Goal: Find specific page/section: Find specific page/section

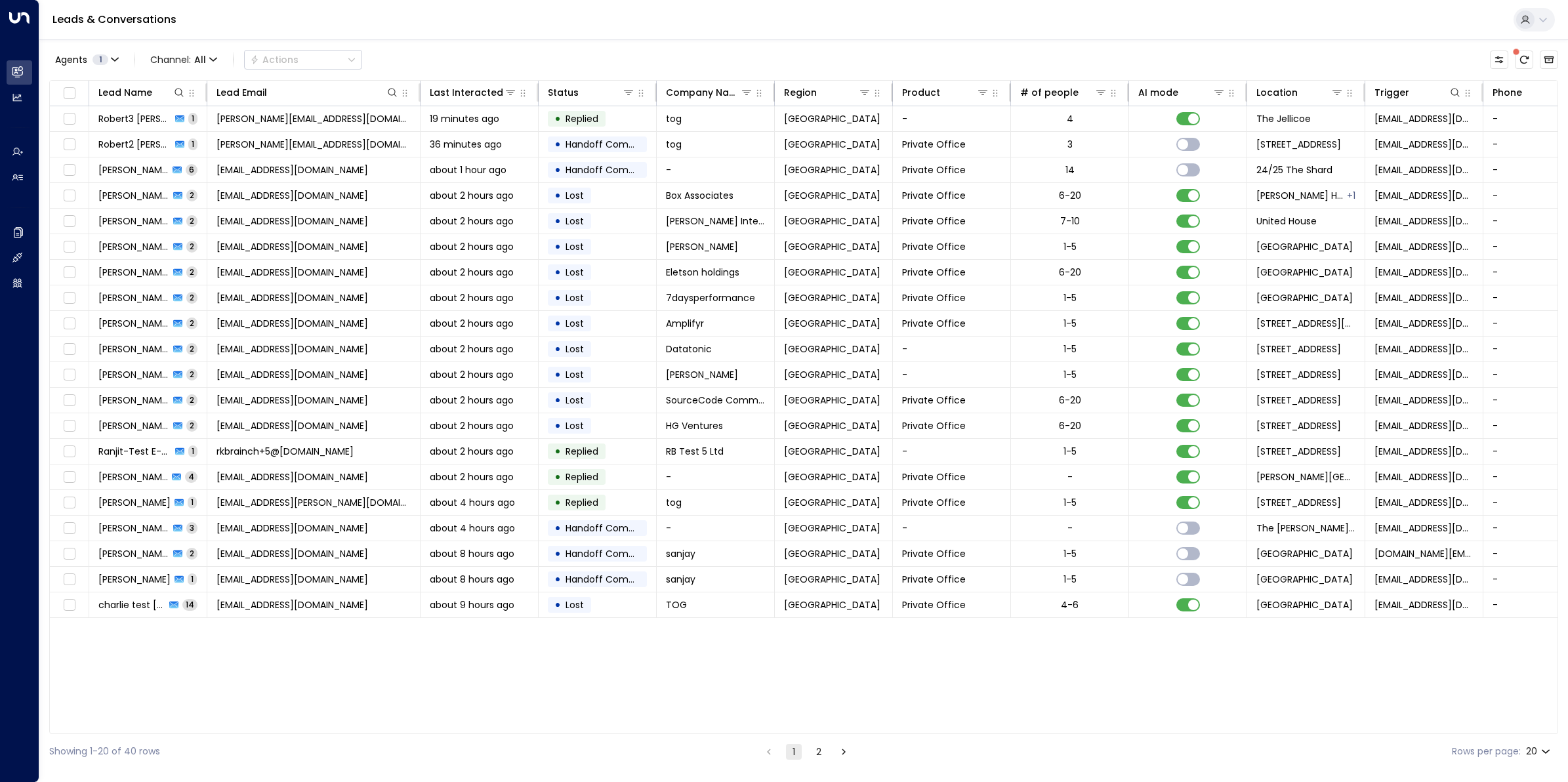
click at [840, 753] on icon "Go to next page" at bounding box center [844, 752] width 12 height 12
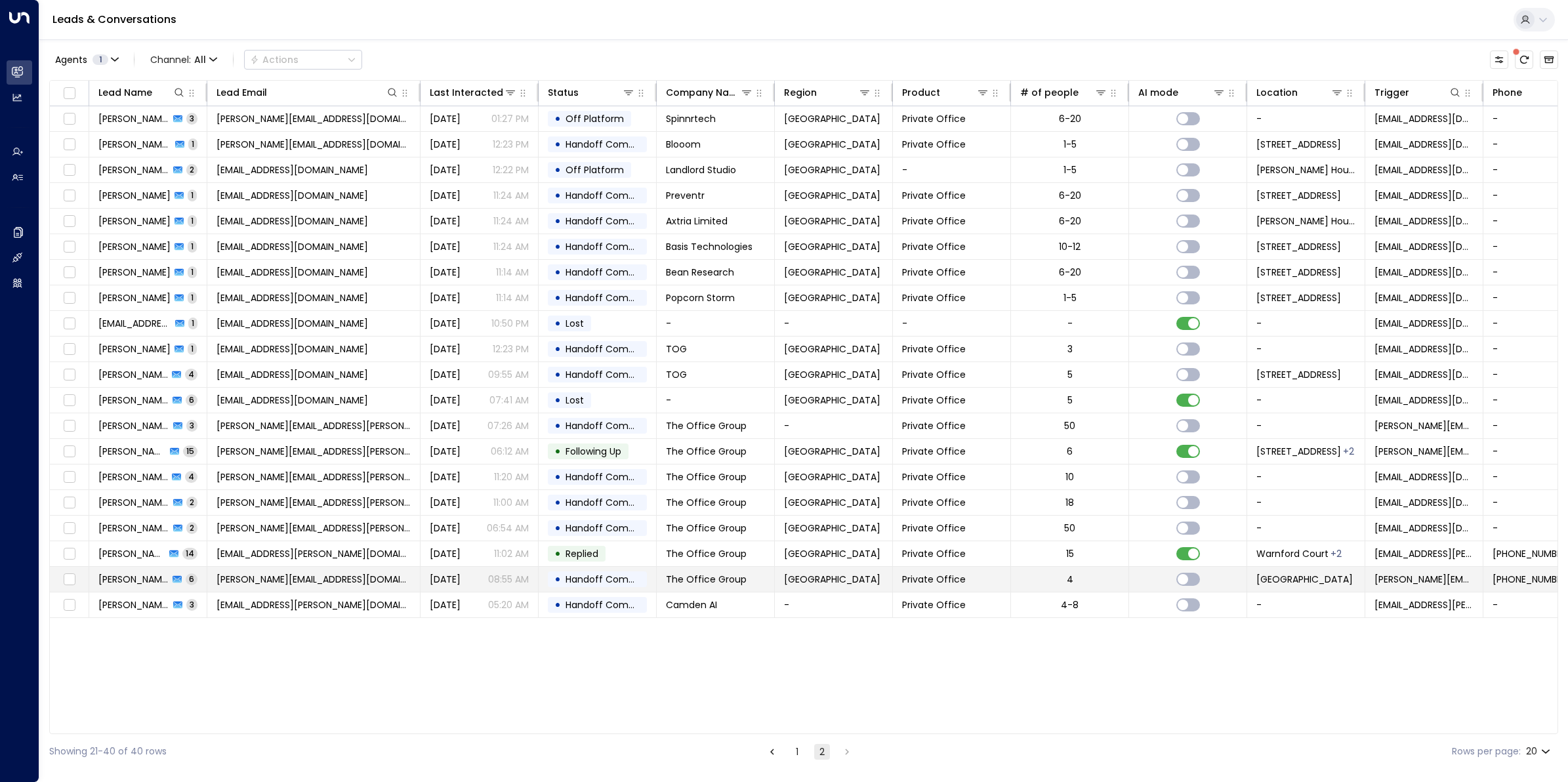
click at [120, 581] on span "[PERSON_NAME]" at bounding box center [133, 579] width 71 height 13
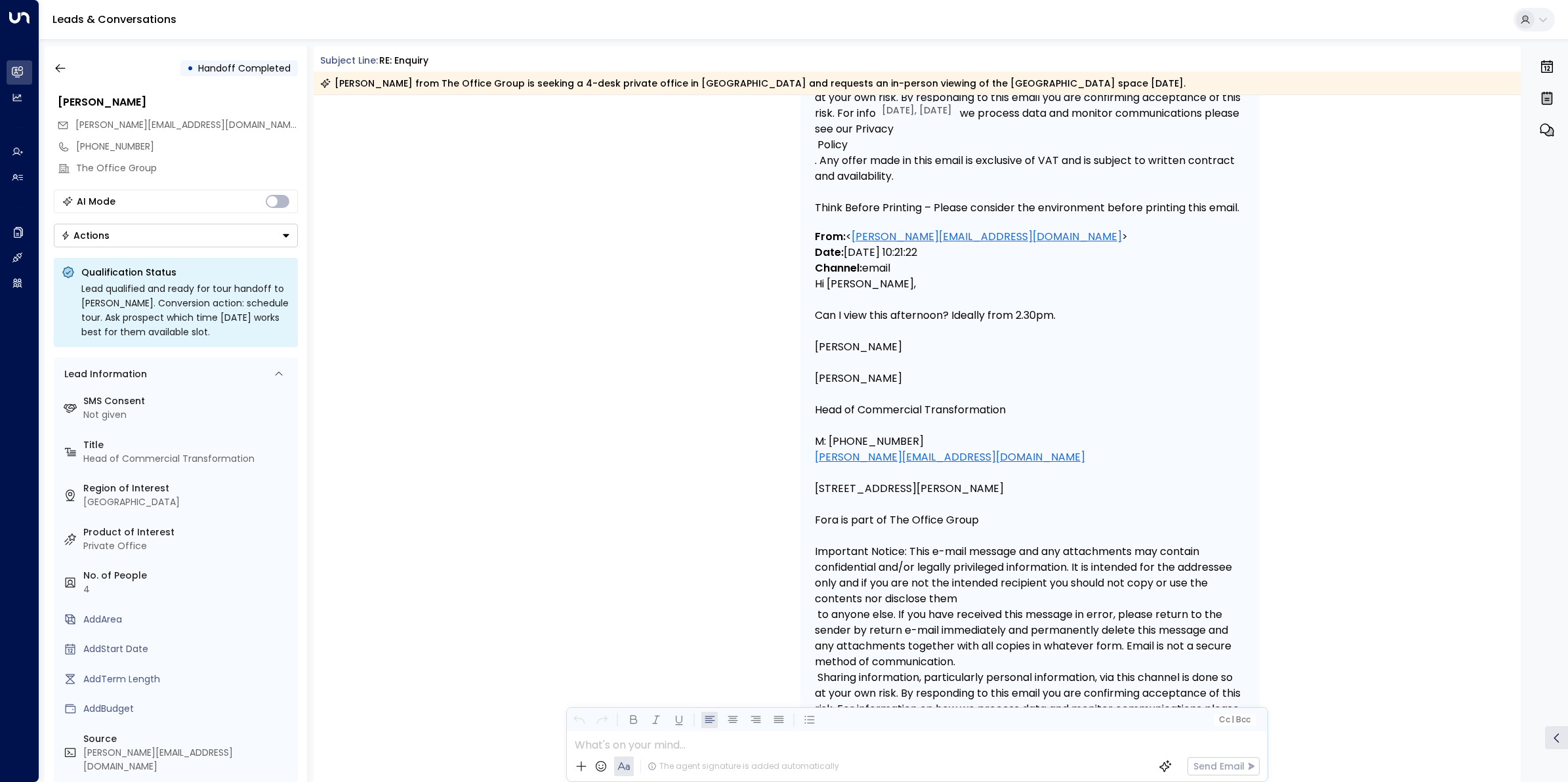
scroll to position [7629, 0]
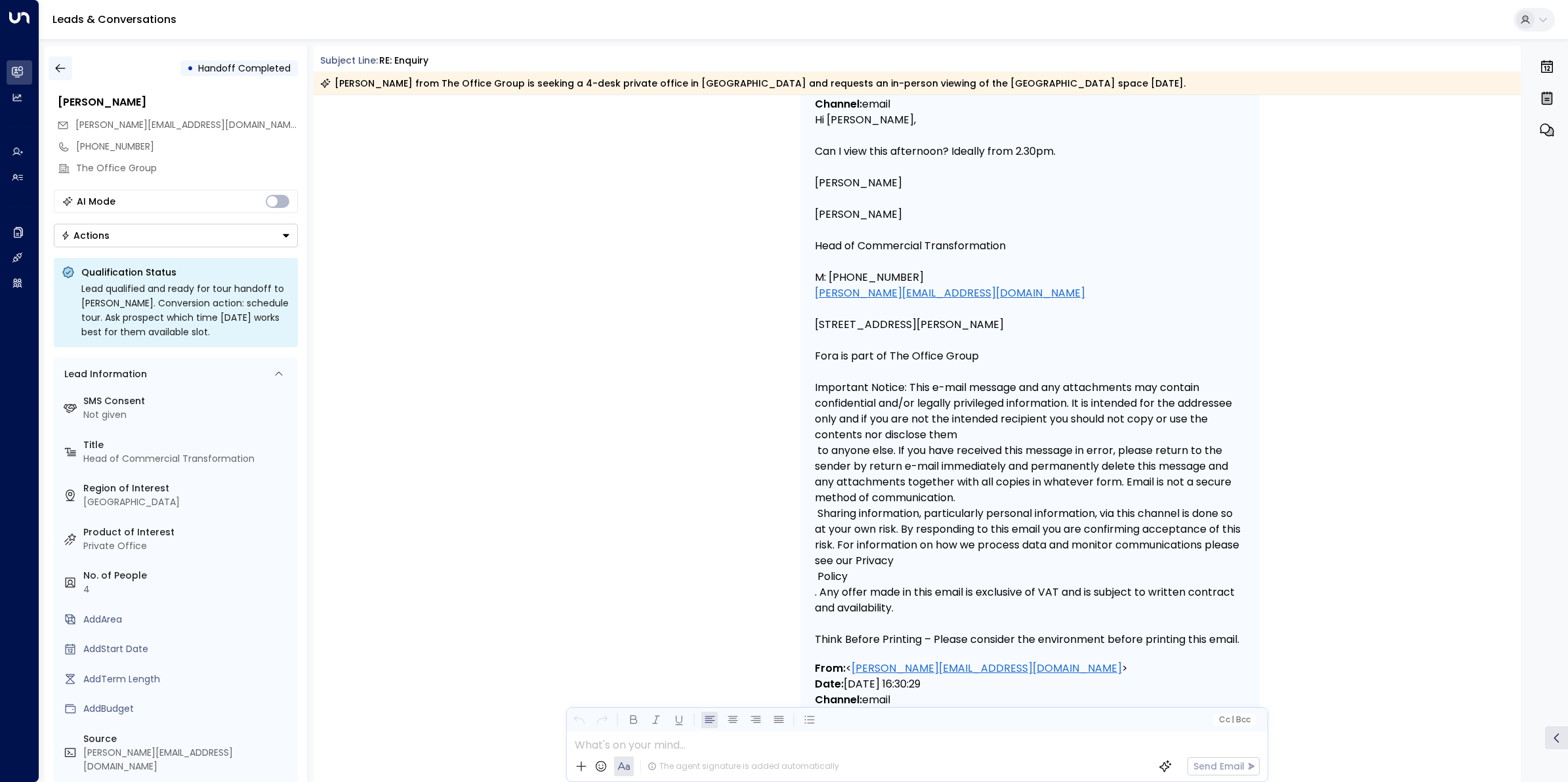
click at [63, 71] on icon "button" at bounding box center [60, 68] width 13 height 13
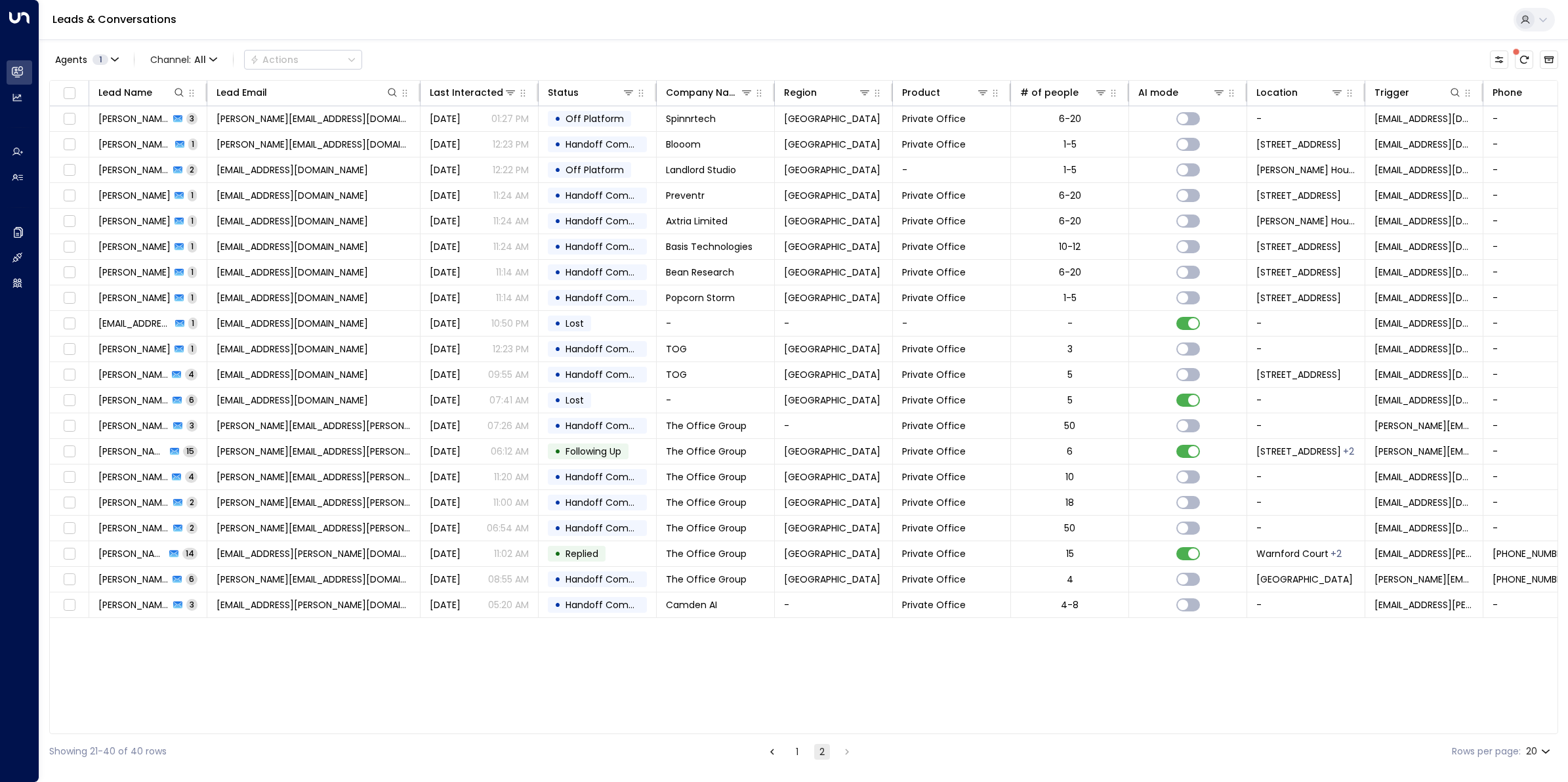
click at [770, 750] on icon "Go to previous page" at bounding box center [772, 752] width 12 height 12
